Goal: Task Accomplishment & Management: Manage account settings

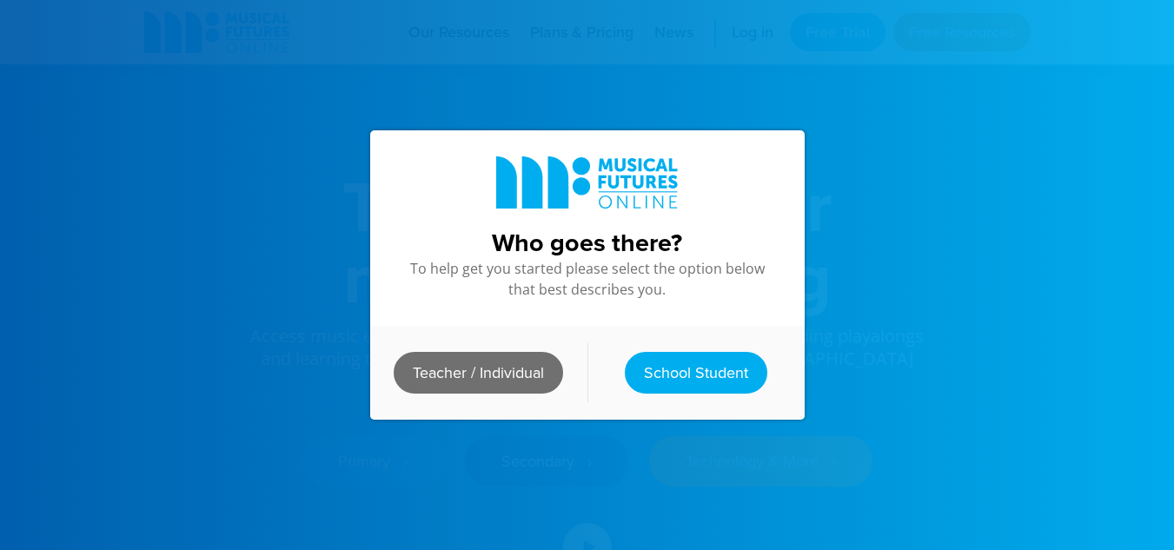
click at [460, 360] on link "Teacher / Individual" at bounding box center [477, 373] width 169 height 42
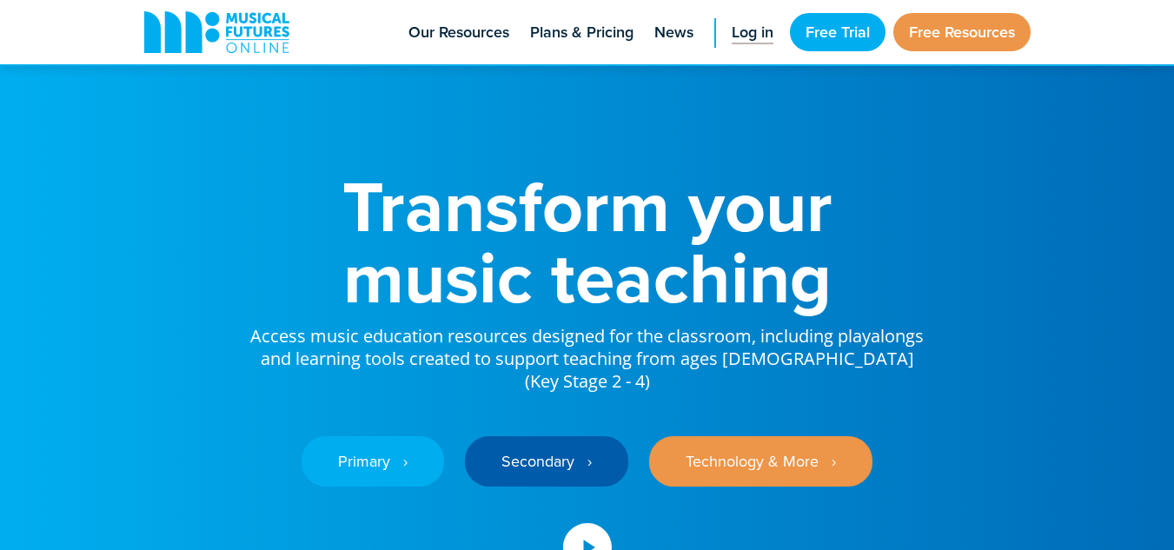
click at [736, 34] on span "Log in" at bounding box center [752, 32] width 42 height 23
click at [747, 25] on span "Log in" at bounding box center [752, 32] width 42 height 23
